Goal: Task Accomplishment & Management: Complete application form

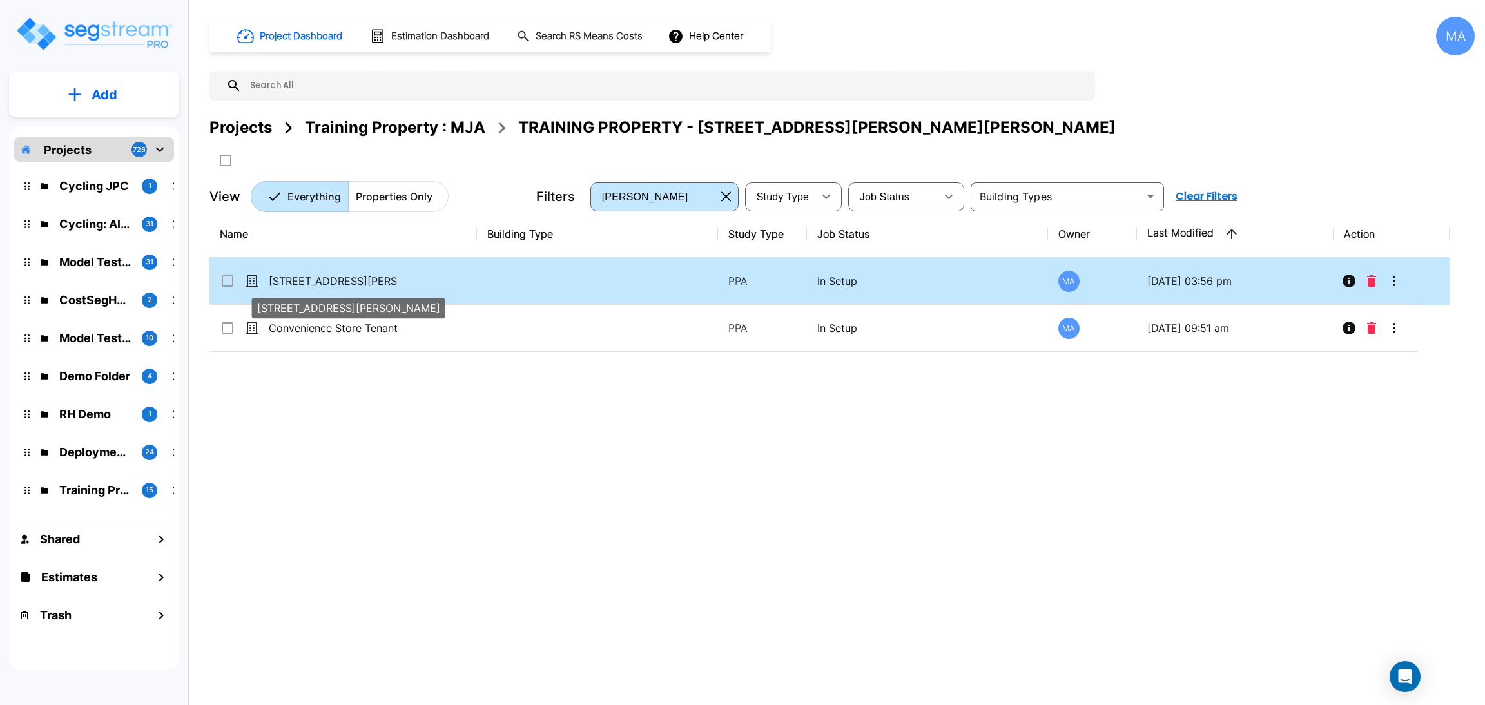
click at [325, 274] on p "[STREET_ADDRESS][PERSON_NAME]" at bounding box center [333, 280] width 129 height 15
drag, startPoint x: 325, startPoint y: 274, endPoint x: 721, endPoint y: 17, distance: 472.2
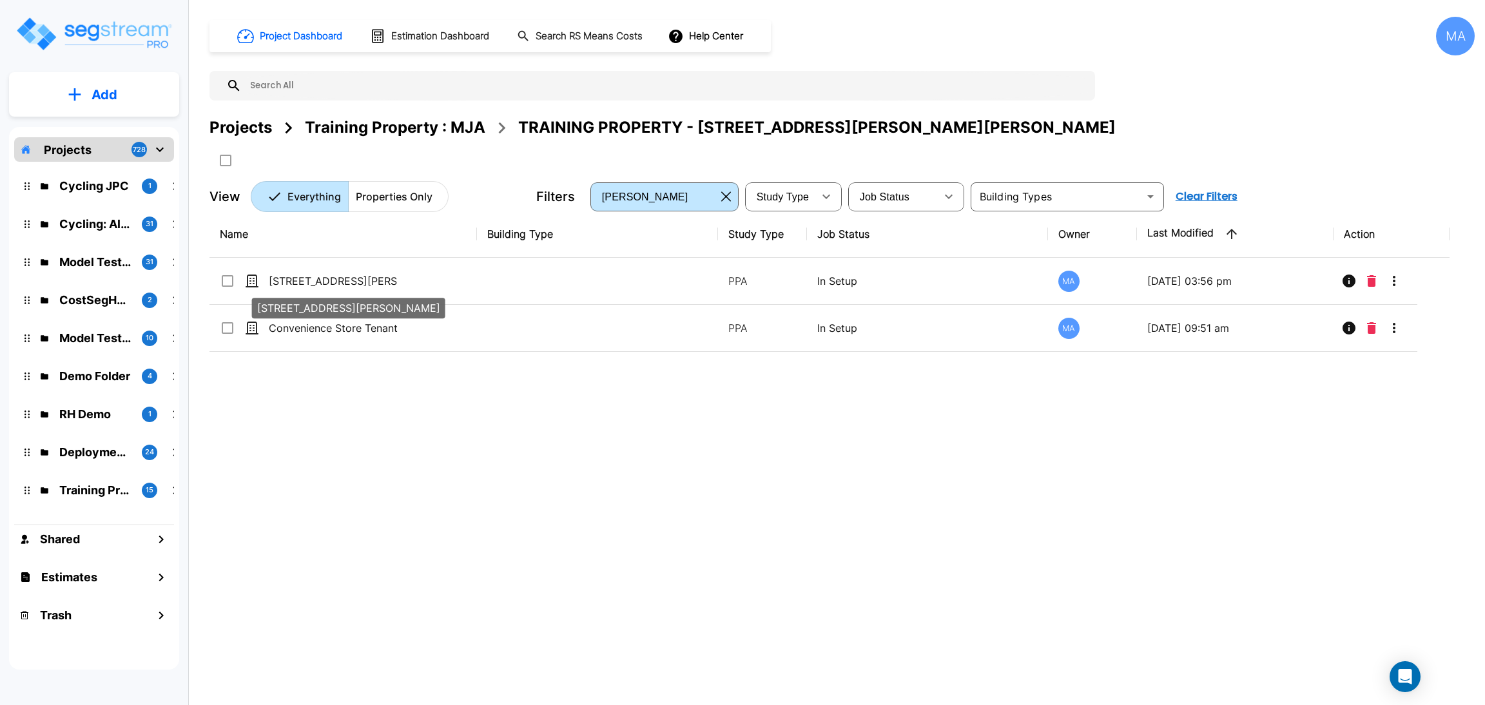
click at [327, 274] on p "[STREET_ADDRESS][PERSON_NAME]" at bounding box center [333, 280] width 129 height 15
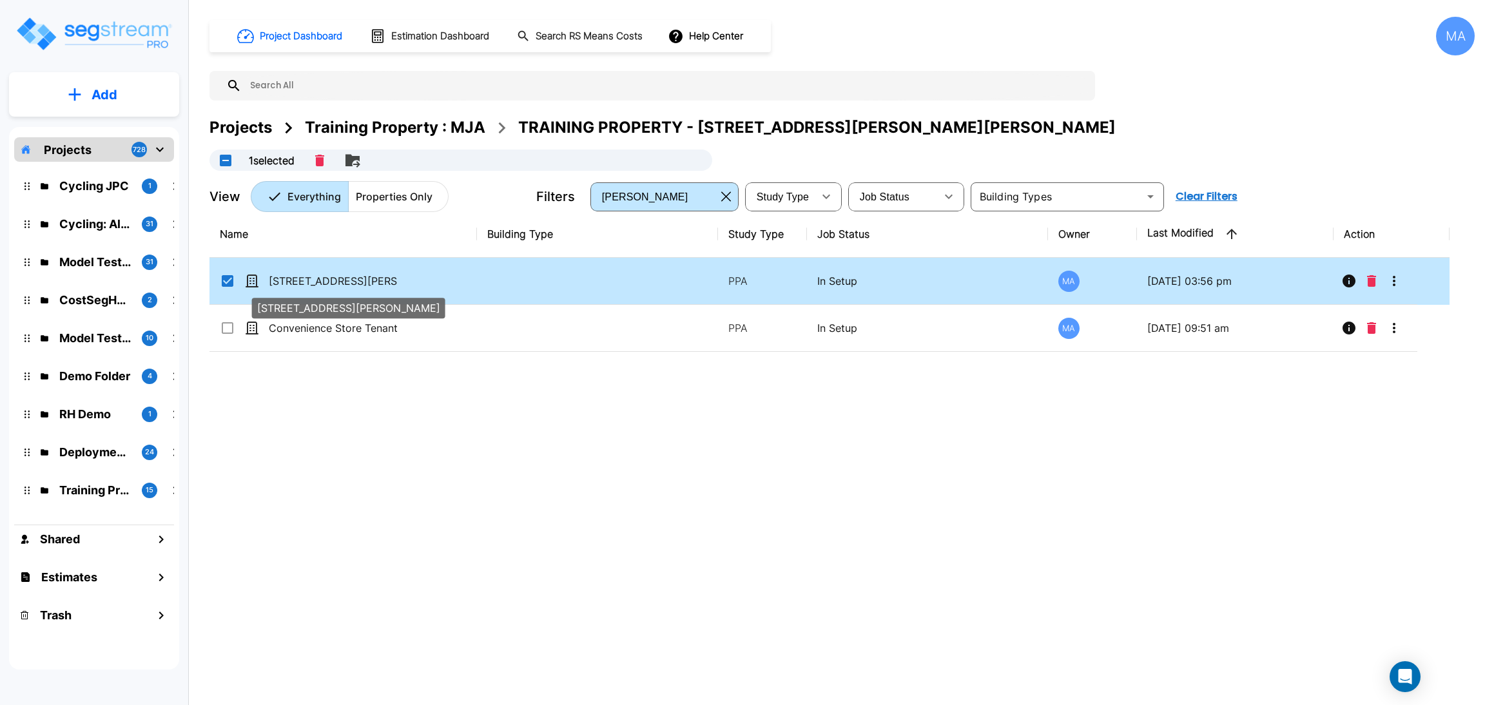
checkbox input "true"
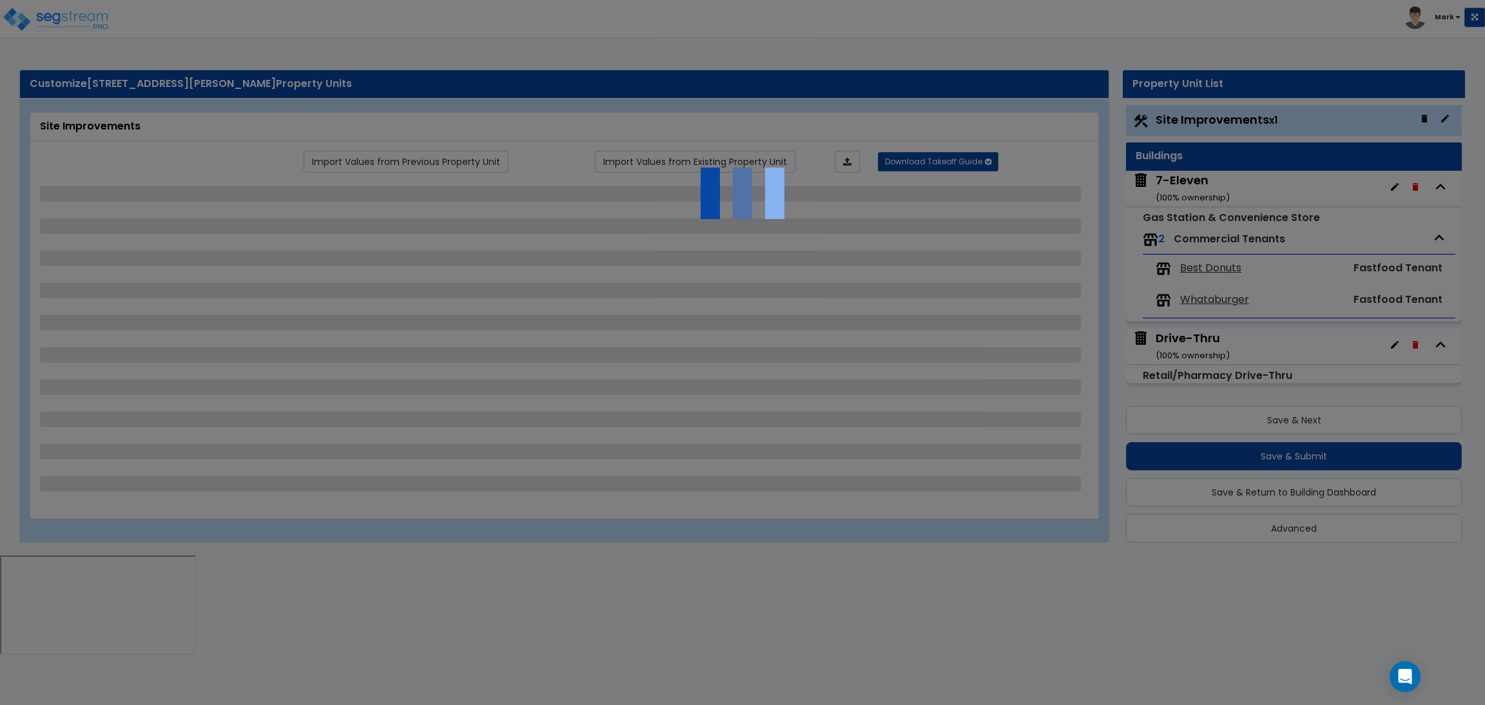
select select "2"
select select "1"
select select "2"
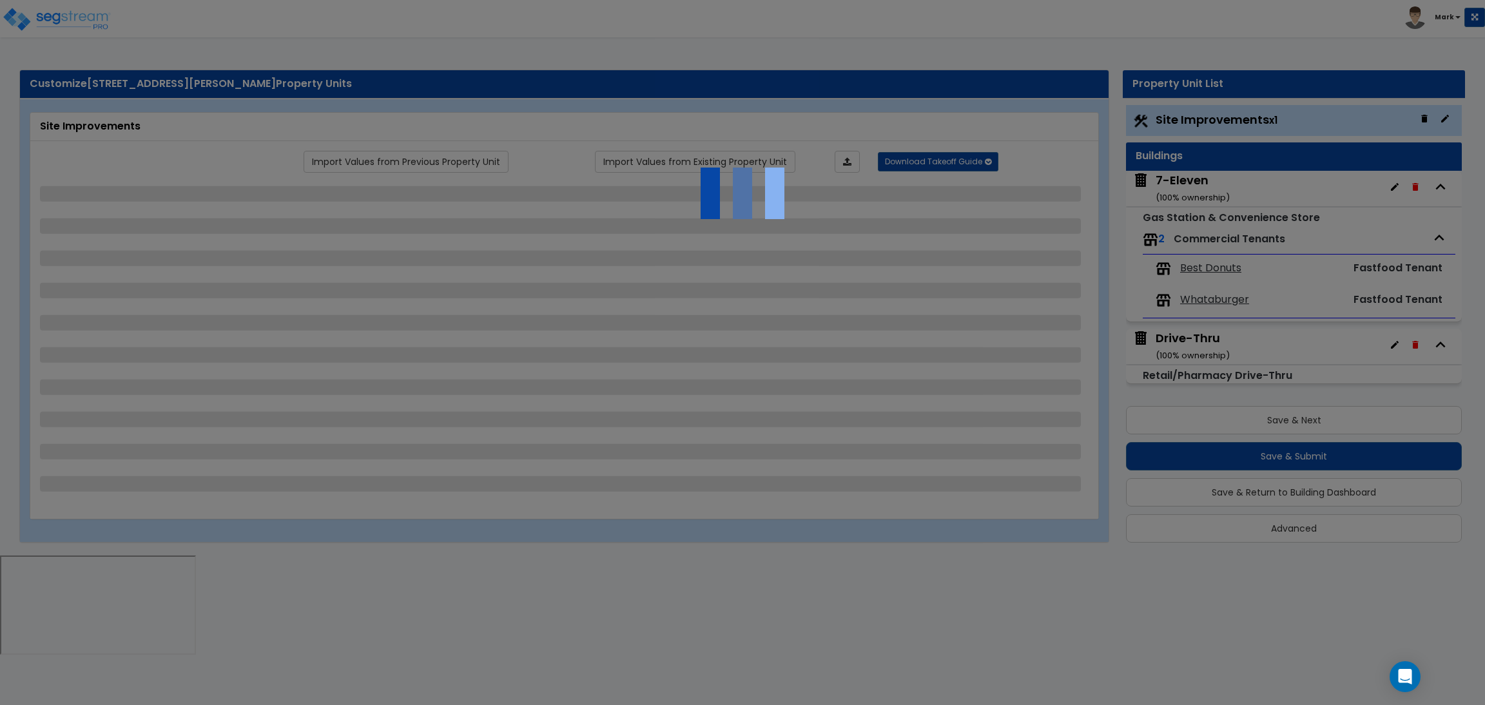
select select "1"
select select "2"
select select "1"
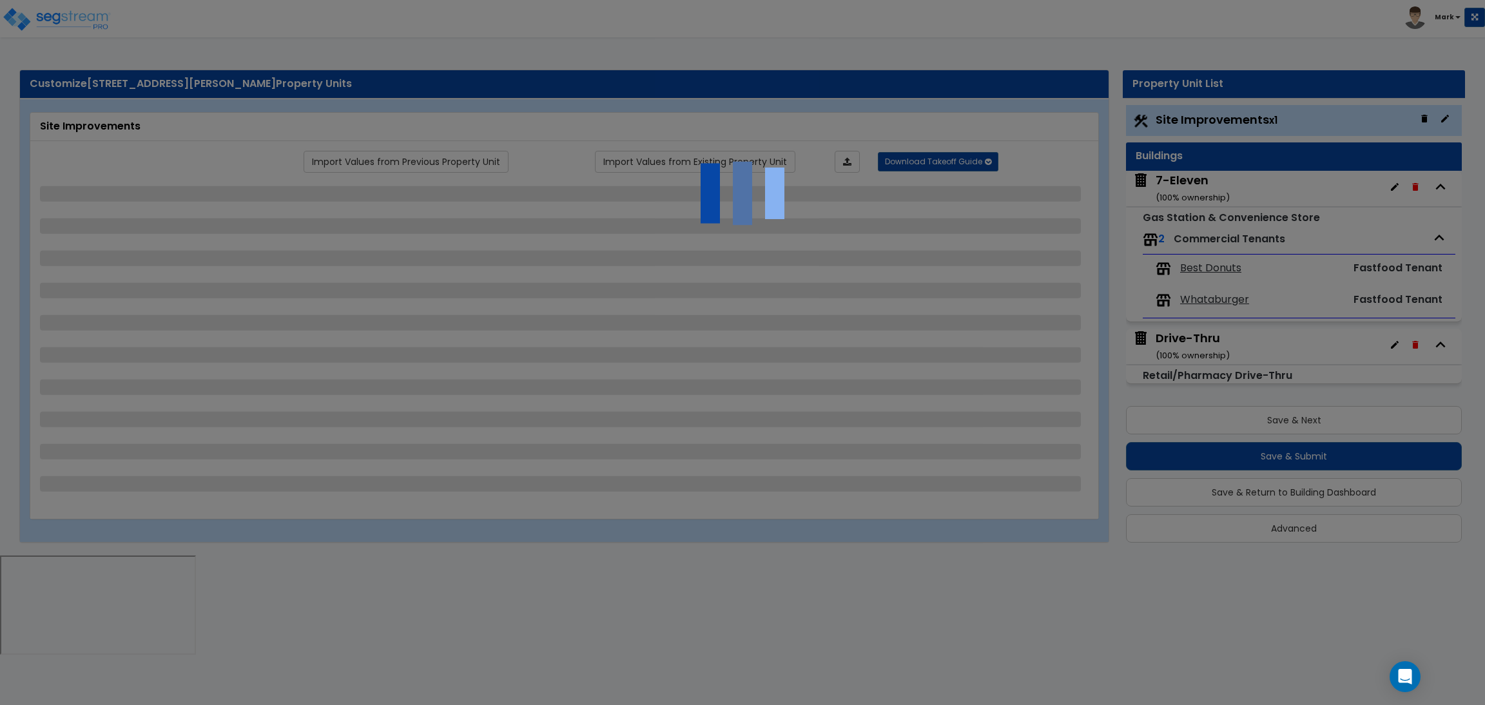
select select "1"
select select "2"
select select "1"
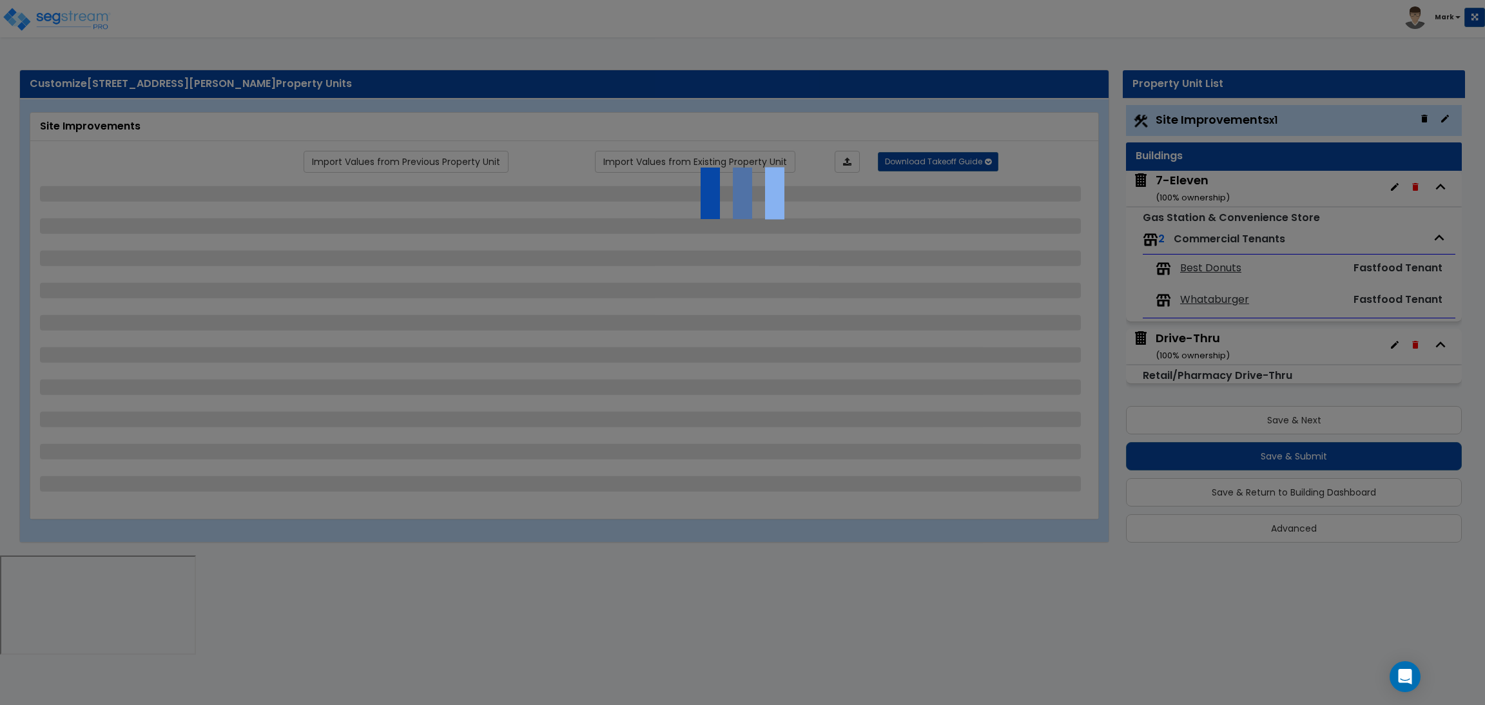
select select "2"
select select "1"
select select "4"
select select "2"
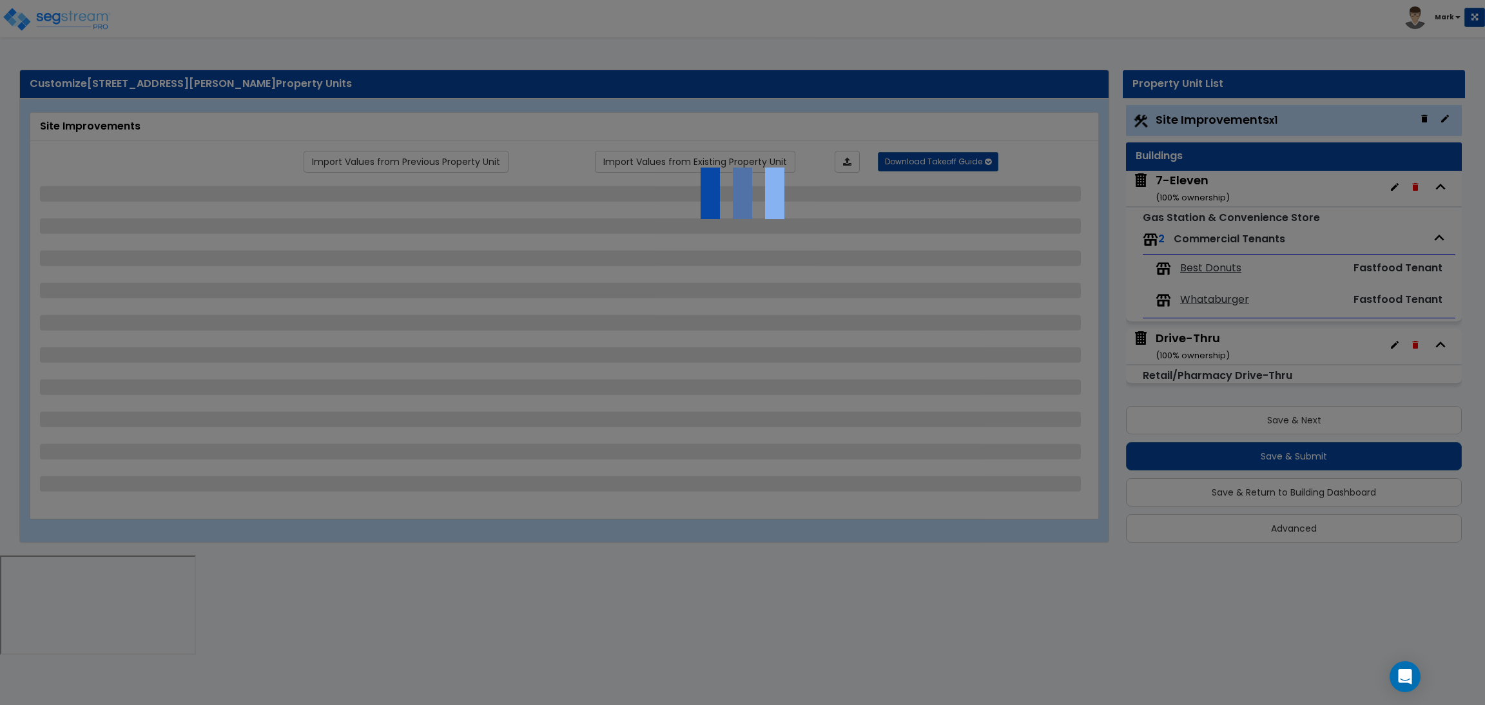
select select "2"
select select "4"
select select "2"
